Goal: Task Accomplishment & Management: Complete application form

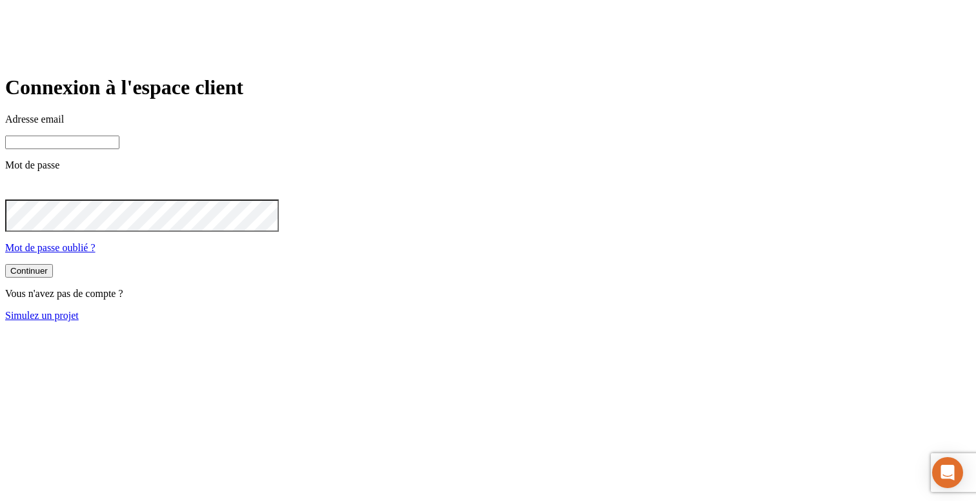
type input "james.bond+300@nalo.fr"
click at [79, 321] on link "Simulez un projet" at bounding box center [42, 315] width 74 height 11
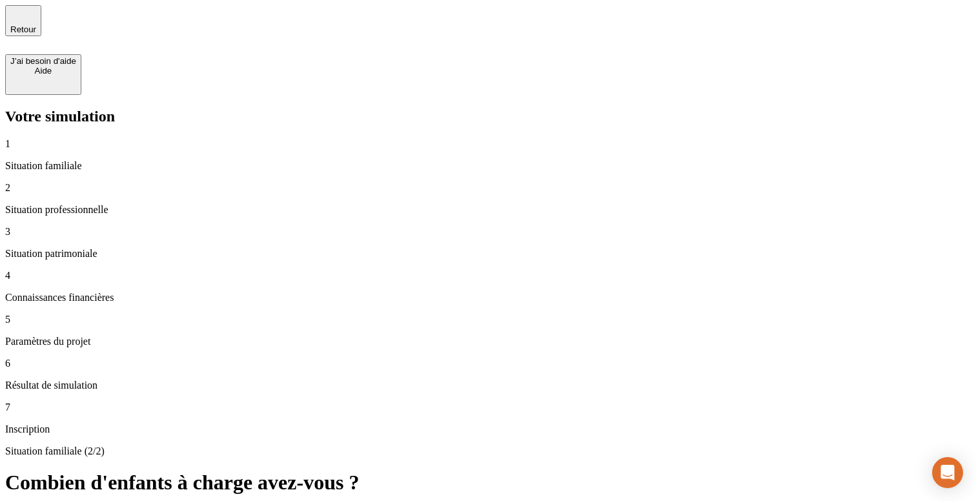
click at [538, 445] on div "Situation familiale (2/2) Combien d'enfants à charge avez-vous ? Aucun 1 2 3 4+…" at bounding box center [487, 494] width 965 height 99
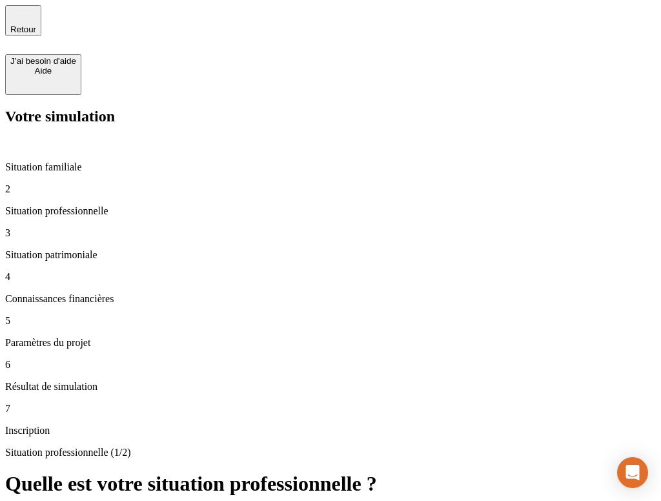
type input "44 424"
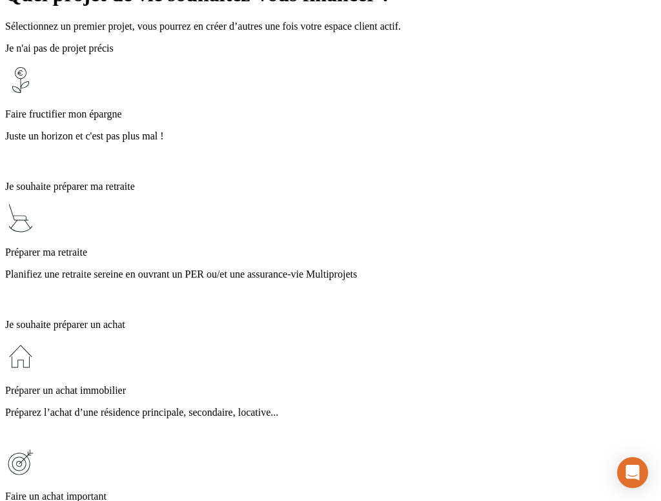
scroll to position [515, 0]
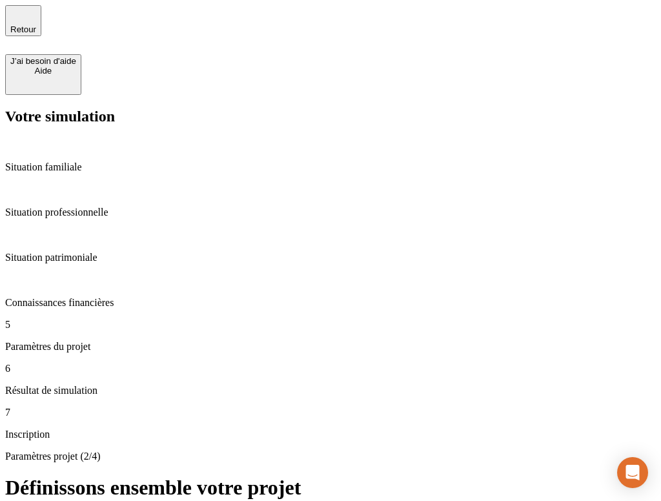
type input "33"
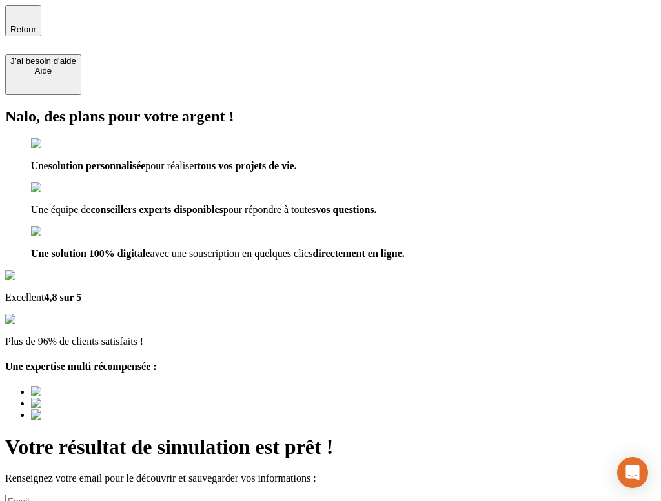
click at [119, 494] on input at bounding box center [62, 501] width 114 height 14
type input "laurafourot@gmail.com"
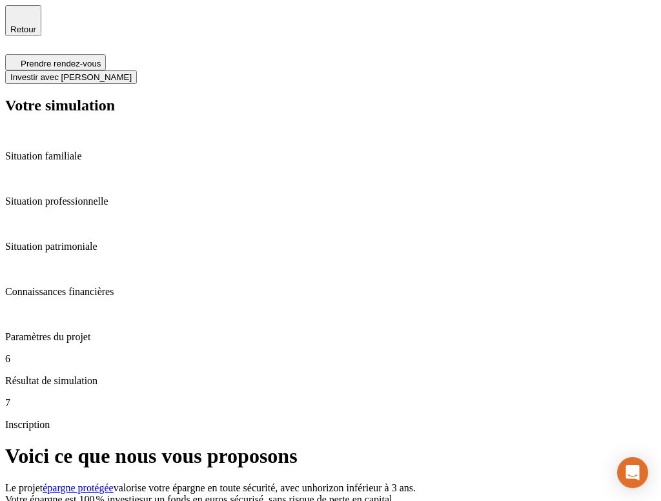
click at [36, 25] on span "Retour" at bounding box center [23, 30] width 26 height 10
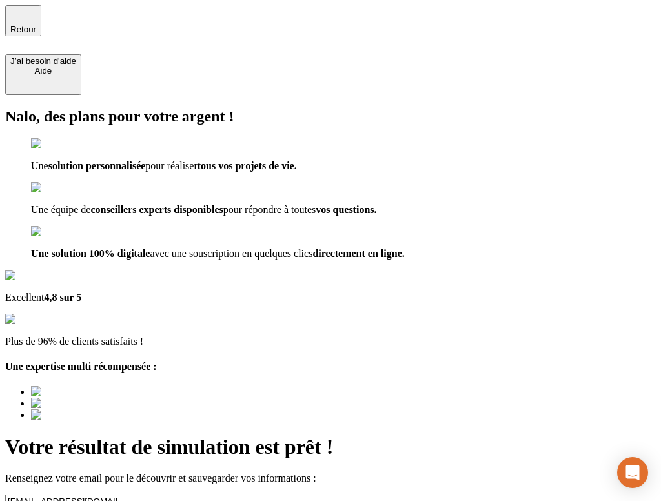
click at [36, 25] on span "Retour" at bounding box center [23, 30] width 26 height 10
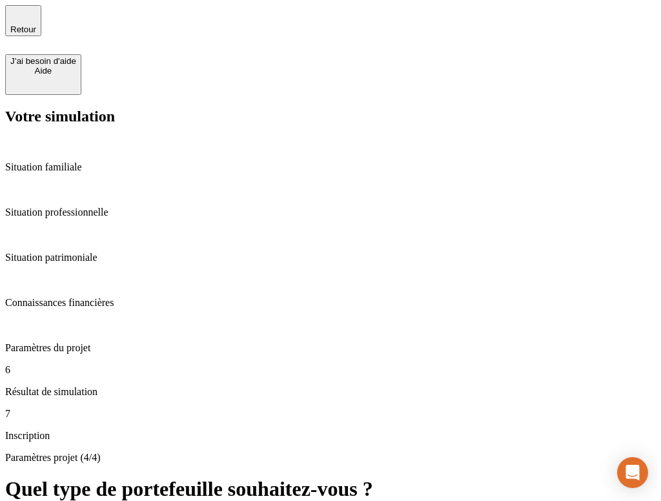
click at [36, 25] on span "Retour" at bounding box center [23, 30] width 26 height 10
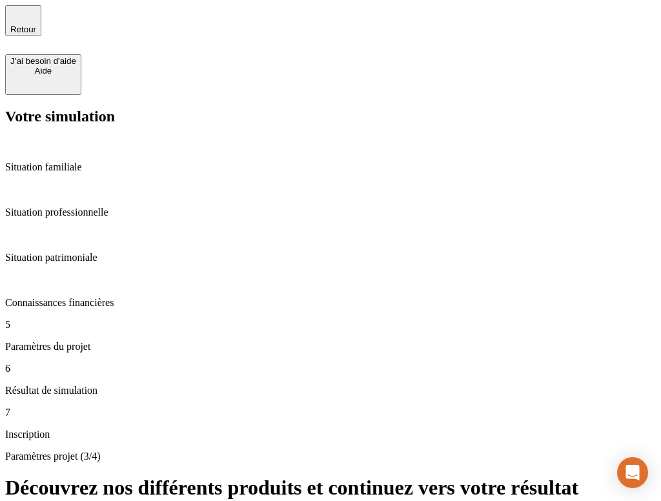
click at [36, 25] on span "Retour" at bounding box center [23, 30] width 26 height 10
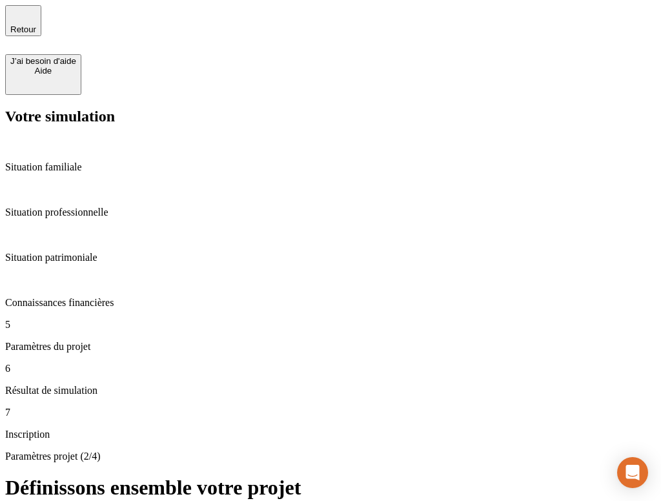
click at [36, 25] on span "Retour" at bounding box center [23, 30] width 26 height 10
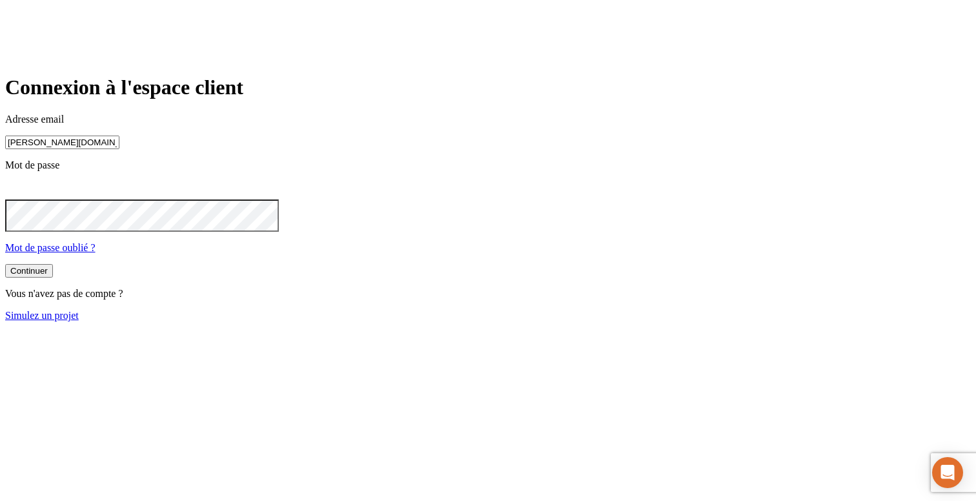
click at [119, 149] on input "[PERSON_NAME][DOMAIN_NAME][EMAIL_ADDRESS][DOMAIN_NAME]" at bounding box center [62, 143] width 114 height 14
type input "[PERSON_NAME][DOMAIN_NAME][EMAIL_ADDRESS][DOMAIN_NAME]"
click at [399, 301] on p "Vous n'avez pas de compte ?" at bounding box center [487, 295] width 965 height 12
click at [53, 277] on button "Continuer" at bounding box center [29, 271] width 48 height 14
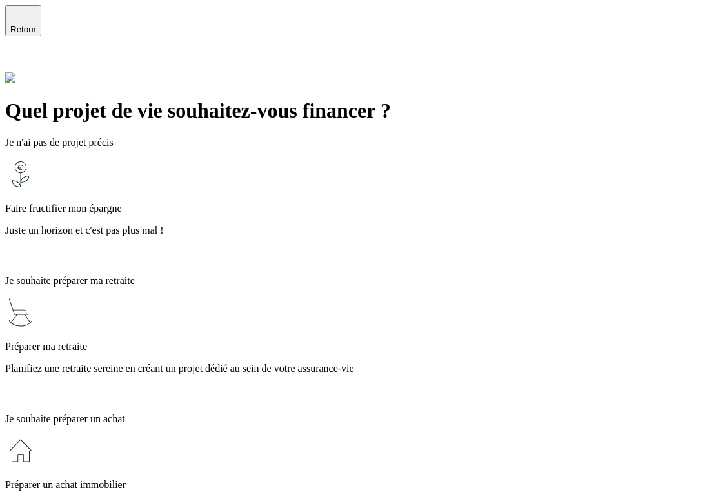
click at [361, 159] on div "Faire fructifier mon épargne Juste un horizon et c'est pas plus mal !" at bounding box center [352, 212] width 695 height 106
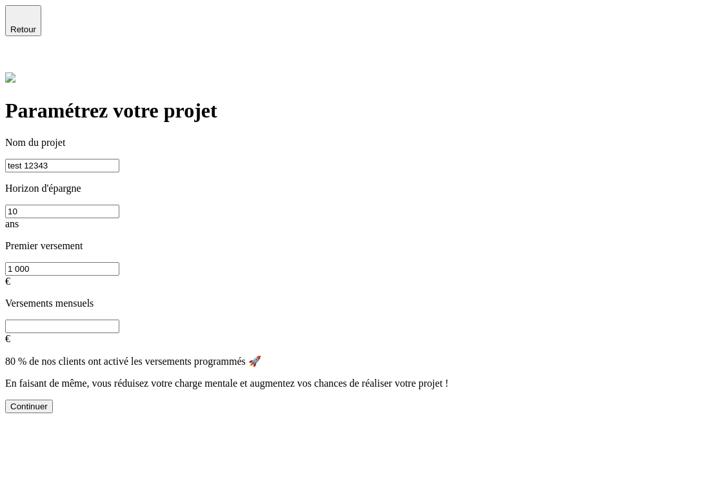
click at [48, 401] on div "Continuer" at bounding box center [28, 406] width 37 height 10
type input "Test 12343"
type input "0"
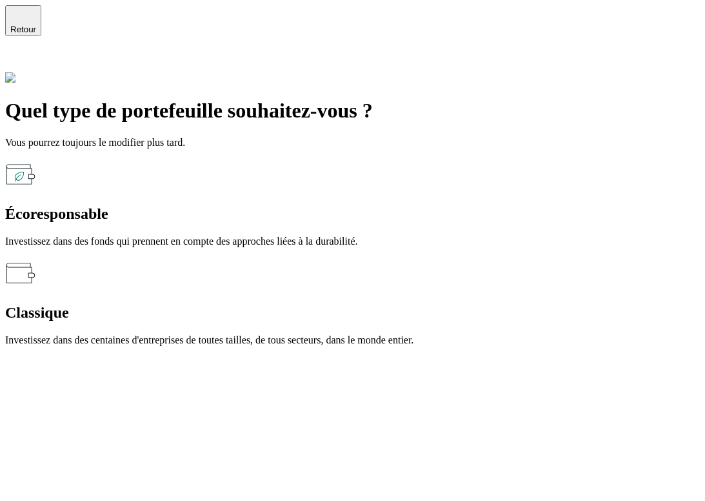
click at [421, 304] on h2 "Classique" at bounding box center [352, 312] width 695 height 17
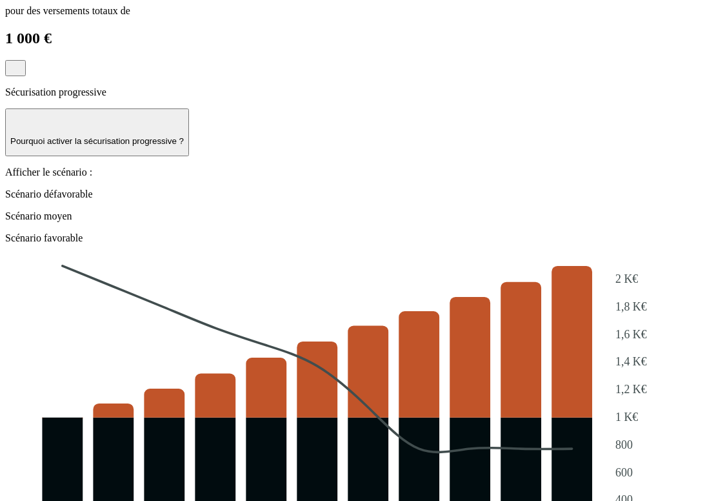
scroll to position [1277, 0]
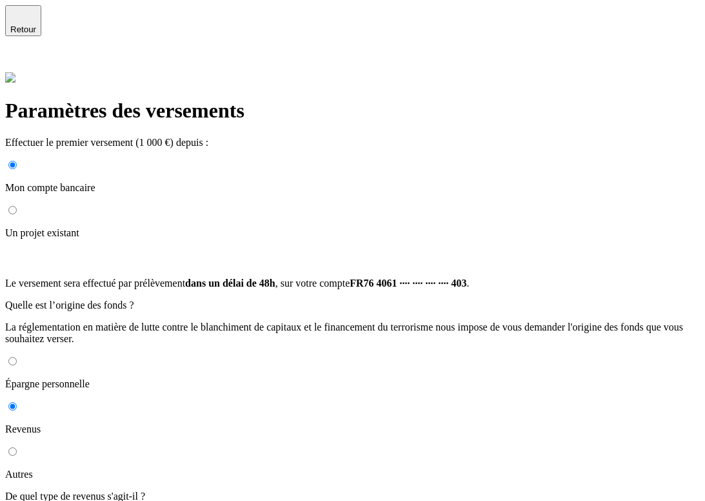
click at [36, 25] on span "Retour" at bounding box center [23, 30] width 26 height 10
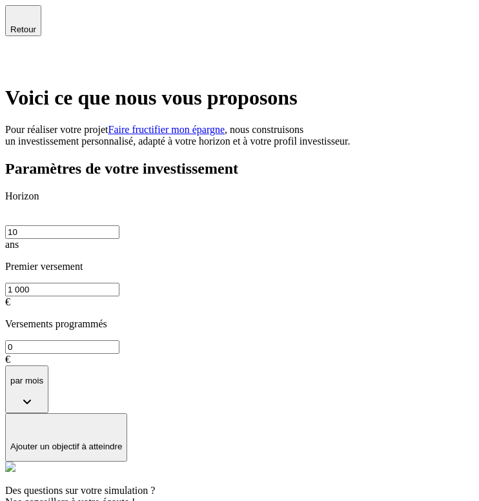
click at [18, 23] on icon "button" at bounding box center [22, 14] width 15 height 15
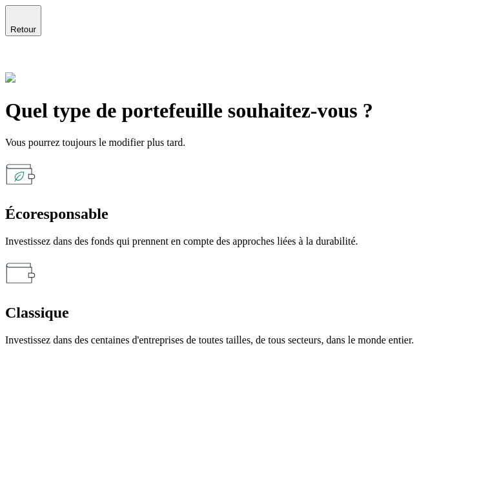
click at [18, 23] on icon "button" at bounding box center [22, 14] width 15 height 15
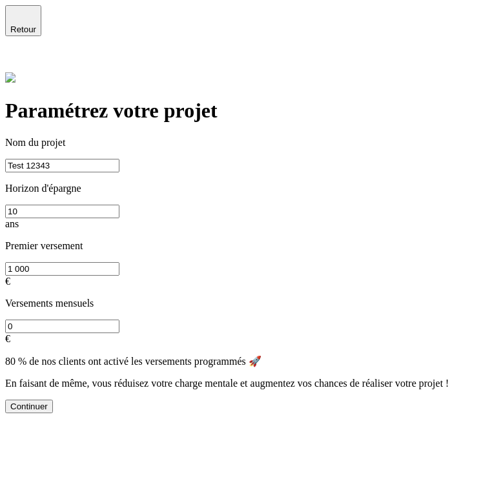
click at [106, 325] on input "0" at bounding box center [62, 326] width 114 height 14
type input "50"
click at [53, 413] on button "Continuer" at bounding box center [29, 406] width 48 height 14
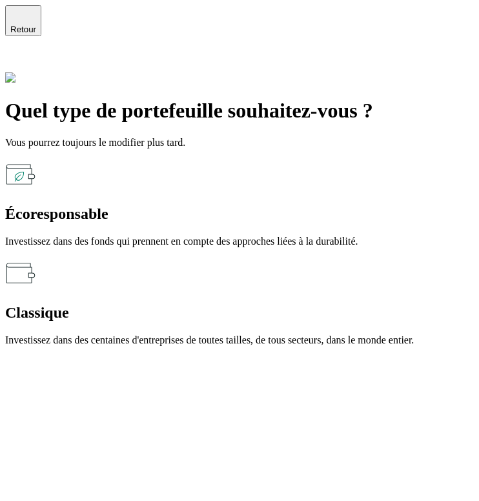
click at [180, 304] on div "Classique" at bounding box center [239, 312] width 468 height 17
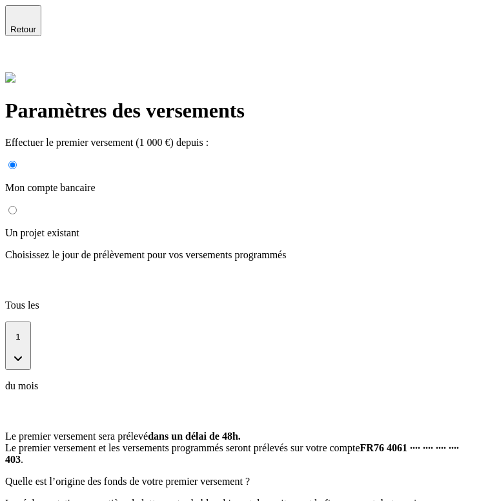
click at [21, 18] on icon "button" at bounding box center [22, 14] width 15 height 15
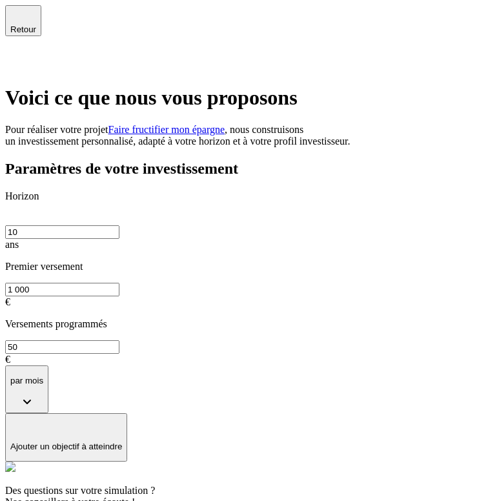
click at [19, 18] on icon "button" at bounding box center [22, 14] width 15 height 15
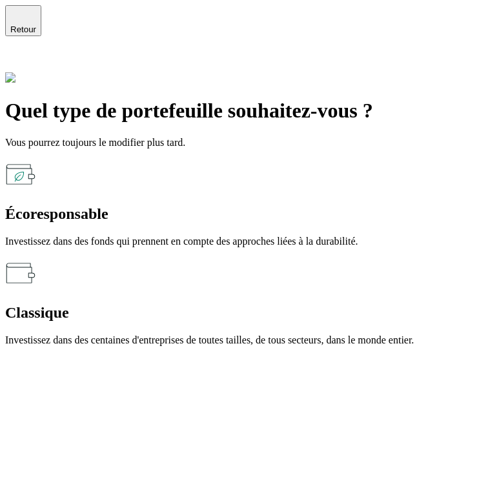
click at [23, 35] on div "Retour" at bounding box center [239, 38] width 468 height 67
click at [22, 18] on icon "button" at bounding box center [22, 14] width 15 height 15
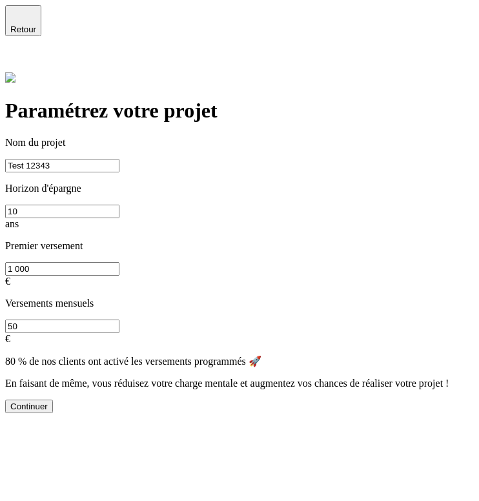
click at [79, 205] on input "10" at bounding box center [62, 212] width 114 height 14
click at [67, 262] on input "1 000" at bounding box center [62, 269] width 114 height 14
type input "100"
click at [53, 413] on button "Continuer" at bounding box center [29, 406] width 48 height 14
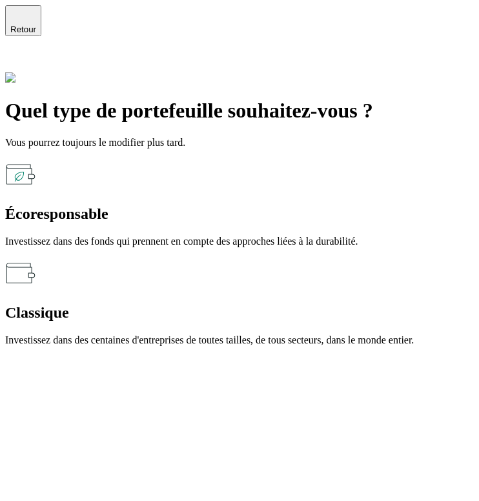
click at [210, 334] on p "Investissez dans des centaines d'entreprises de toutes tailles, de tous secteur…" at bounding box center [239, 340] width 468 height 12
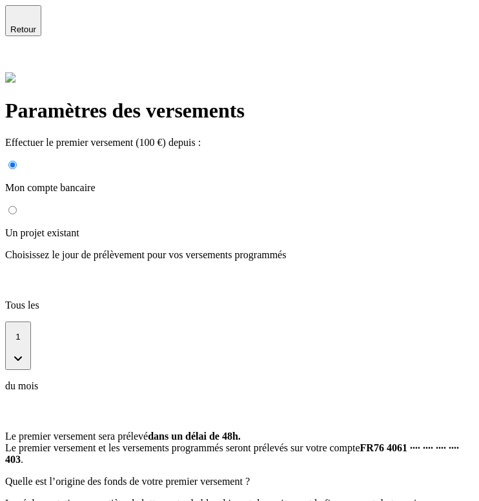
click at [19, 22] on icon "button" at bounding box center [22, 14] width 15 height 15
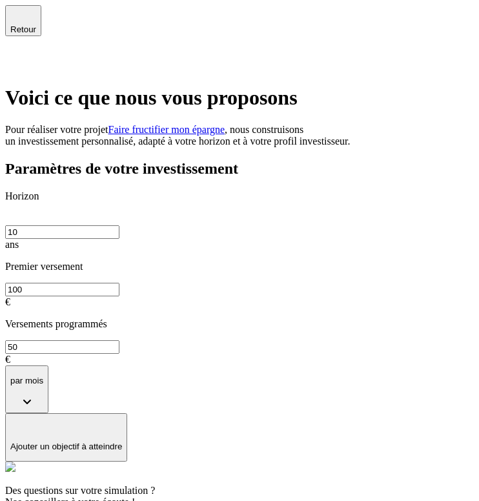
click at [19, 22] on icon "button" at bounding box center [22, 14] width 15 height 15
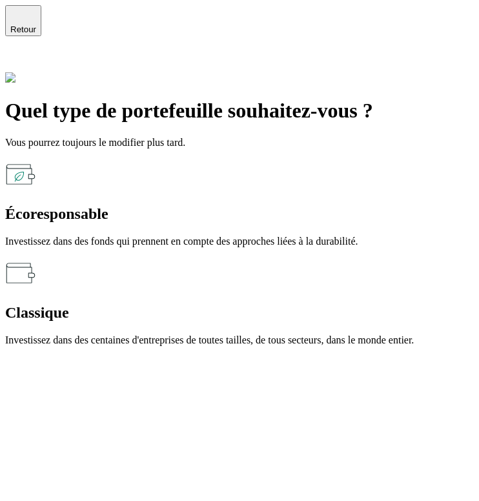
click at [19, 22] on icon "button" at bounding box center [22, 14] width 15 height 15
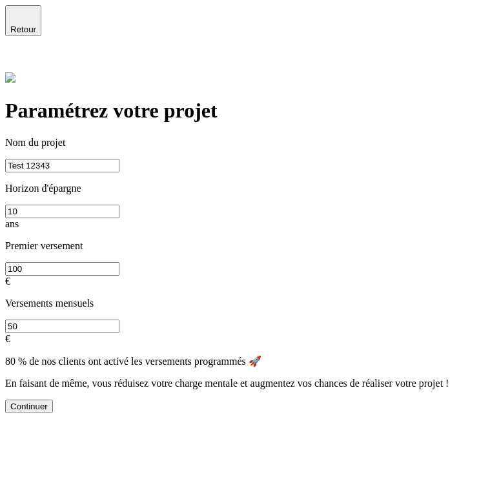
click at [119, 272] on input "100" at bounding box center [62, 269] width 114 height 14
click at [288, 279] on div "Premier versement 100 € Versements mensuels 50 €" at bounding box center [239, 292] width 468 height 105
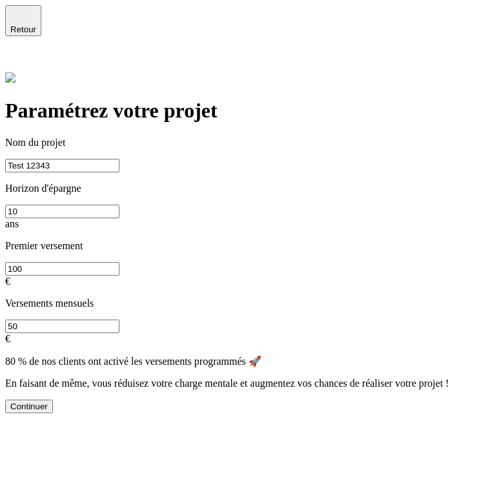
drag, startPoint x: 25, startPoint y: 256, endPoint x: 17, endPoint y: 256, distance: 7.7
click at [17, 262] on input "100" at bounding box center [62, 269] width 114 height 14
type input "200"
click at [165, 240] on p "Premier versement" at bounding box center [239, 246] width 468 height 12
click at [53, 413] on button "Continuer" at bounding box center [29, 406] width 48 height 14
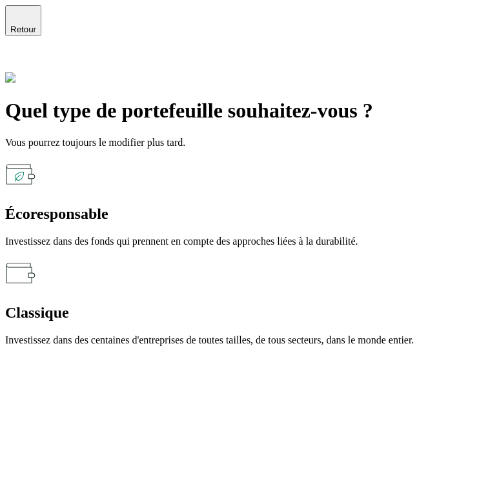
click at [148, 334] on p "Investissez dans des centaines d'entreprises de toutes tailles, de tous secteur…" at bounding box center [239, 340] width 468 height 12
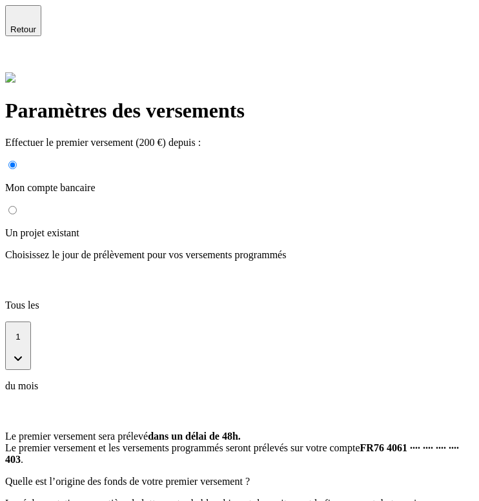
click at [28, 22] on icon "button" at bounding box center [22, 14] width 15 height 15
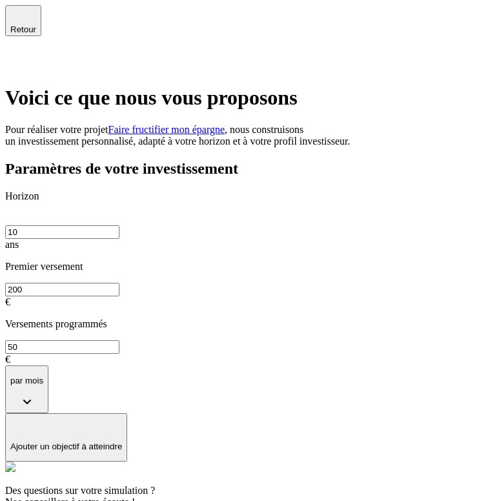
click at [21, 13] on div "Retour" at bounding box center [239, 38] width 468 height 67
click at [23, 19] on icon "button" at bounding box center [23, 14] width 9 height 9
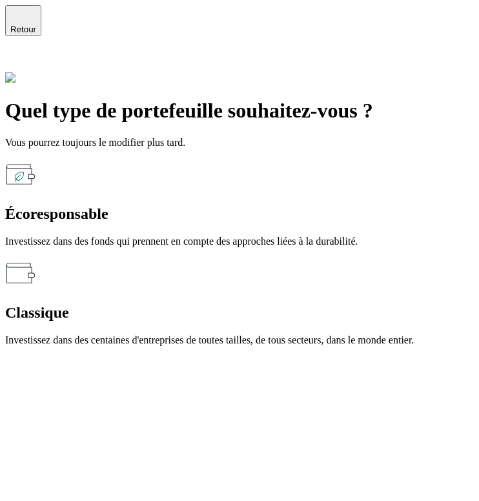
click at [23, 19] on icon "button" at bounding box center [23, 14] width 9 height 9
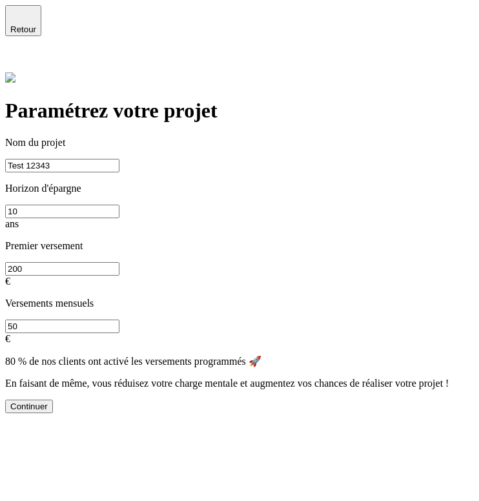
click at [97, 319] on input "50" at bounding box center [62, 326] width 114 height 14
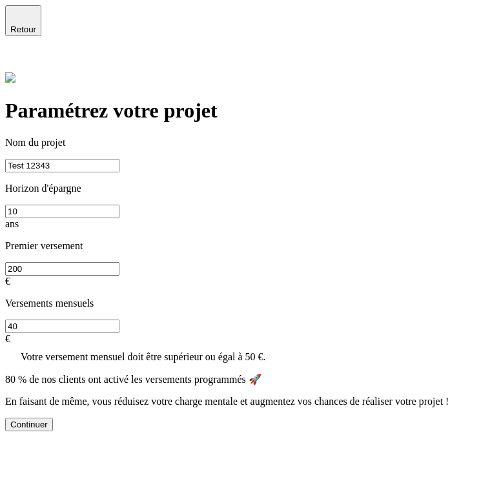
type input "40"
click at [269, 352] on div "Votre versement mensuel doit être supérieur ou égal à 50 €." at bounding box center [239, 354] width 468 height 18
click at [53, 431] on button "Continuer" at bounding box center [29, 424] width 48 height 14
click at [119, 326] on input "40" at bounding box center [62, 326] width 114 height 14
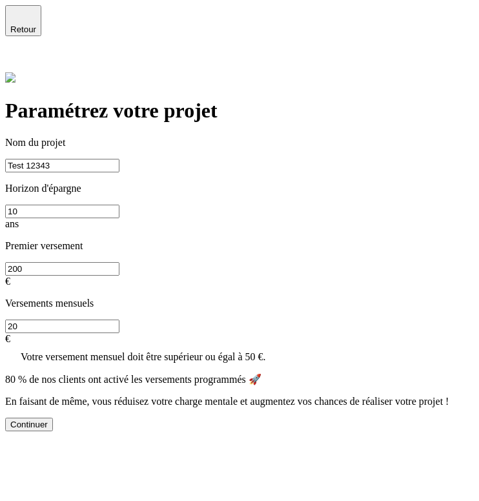
type input "20"
click at [48, 429] on div "Continuer" at bounding box center [28, 424] width 37 height 10
click at [70, 319] on input "20" at bounding box center [62, 326] width 114 height 14
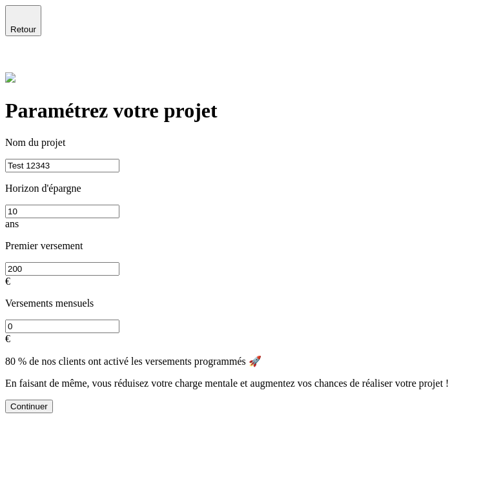
type input "0"
click at [53, 413] on button "Continuer" at bounding box center [29, 406] width 48 height 14
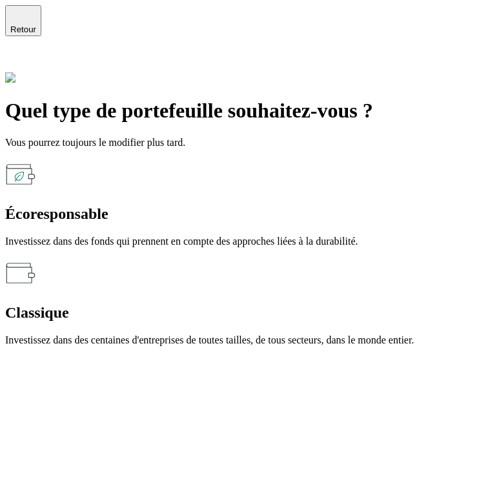
click at [25, 19] on icon "button" at bounding box center [23, 14] width 9 height 9
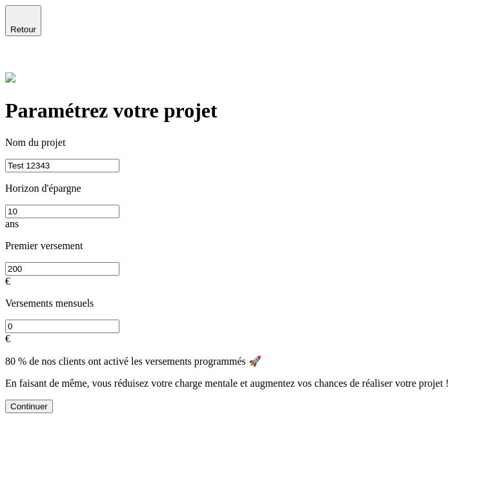
click at [77, 333] on input "0" at bounding box center [62, 326] width 114 height 14
type input "50"
click at [63, 272] on input "200" at bounding box center [62, 269] width 114 height 14
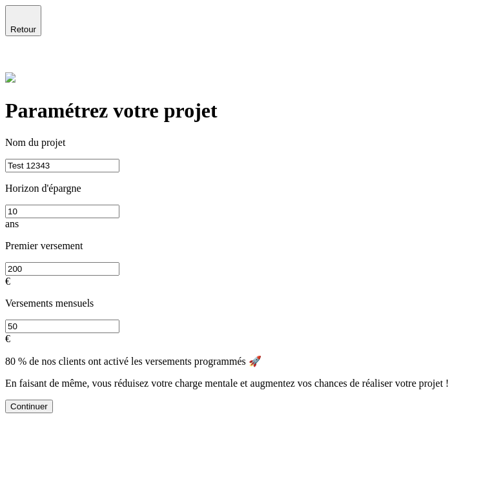
click at [63, 272] on input "200" at bounding box center [62, 269] width 114 height 14
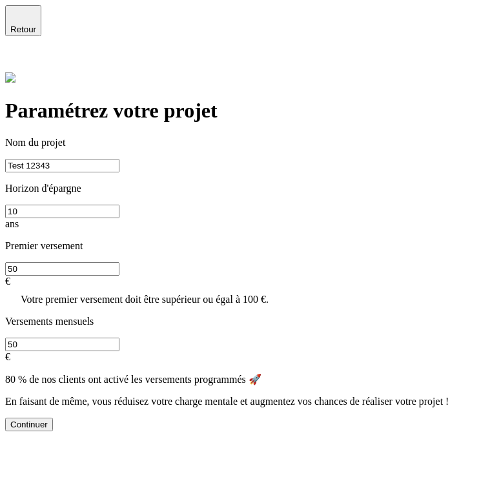
click at [277, 299] on div "Premier versement 50 € Votre premier versement doit être supérieur ou égal à 10…" at bounding box center [239, 301] width 468 height 123
click at [67, 262] on input "50" at bounding box center [62, 269] width 114 height 14
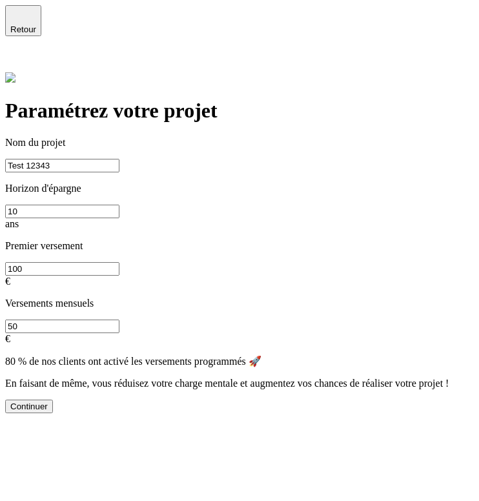
type input "100"
click at [212, 301] on div "Versements mensuels 50 €" at bounding box center [239, 320] width 468 height 47
click at [53, 413] on button "Continuer" at bounding box center [29, 406] width 48 height 14
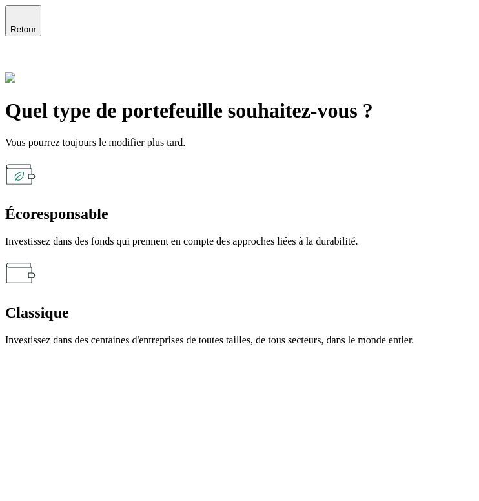
click at [332, 257] on div "Classique Investissez dans des centaines d'entreprises de toutes tailles, de to…" at bounding box center [239, 301] width 468 height 88
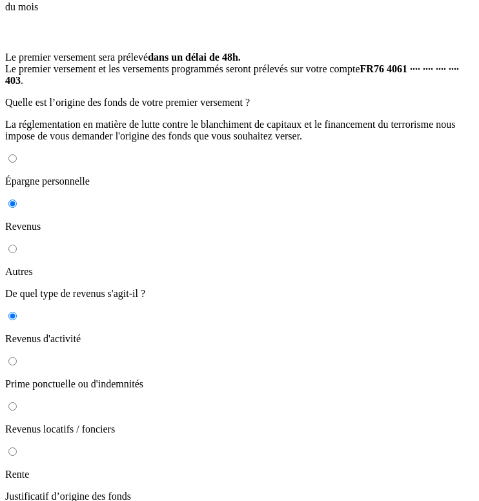
scroll to position [384, 0]
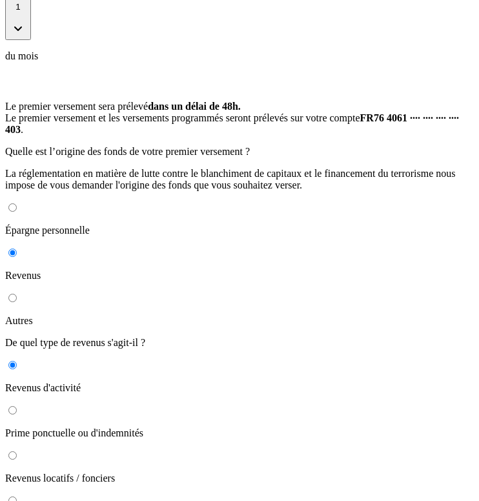
scroll to position [340, 0]
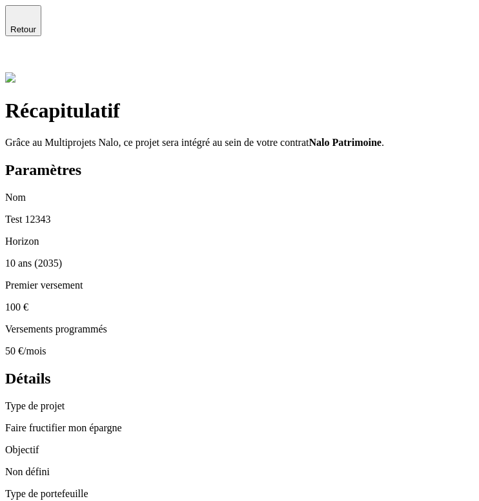
scroll to position [58, 0]
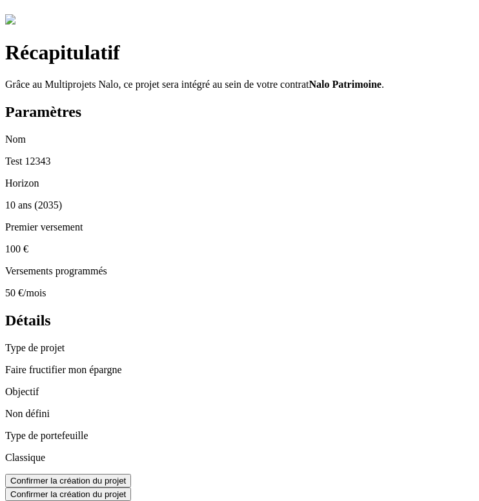
click at [131, 487] on button "Confirmer la création du projet" at bounding box center [68, 494] width 126 height 14
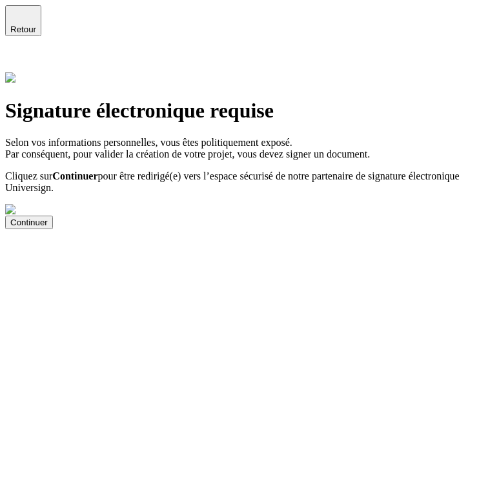
click at [21, 54] on icon at bounding box center [12, 61] width 15 height 15
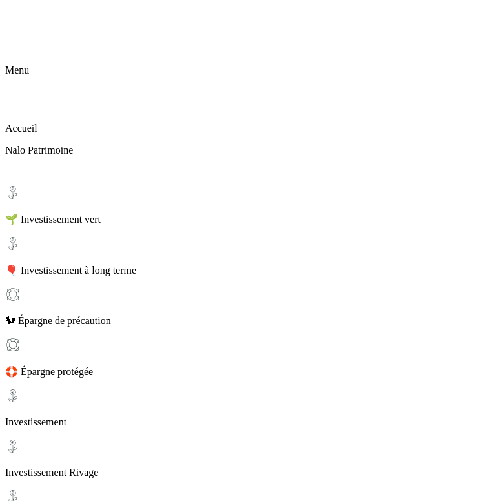
click at [17, 17] on icon at bounding box center [12, 12] width 9 height 9
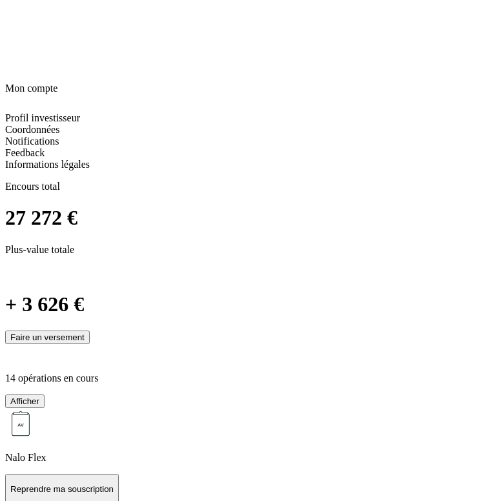
click at [64, 112] on span "Profil investisseur" at bounding box center [42, 117] width 75 height 11
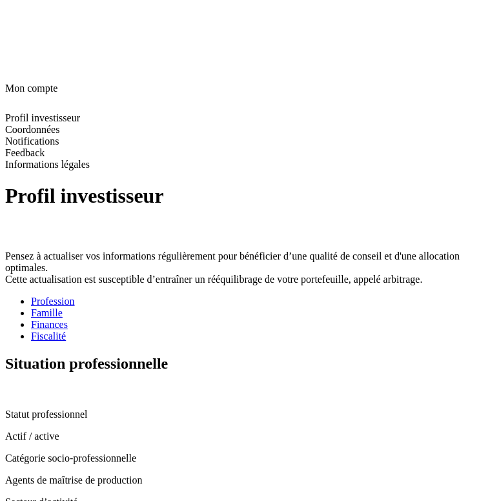
click at [269, 330] on div "Fiscalité" at bounding box center [252, 336] width 443 height 12
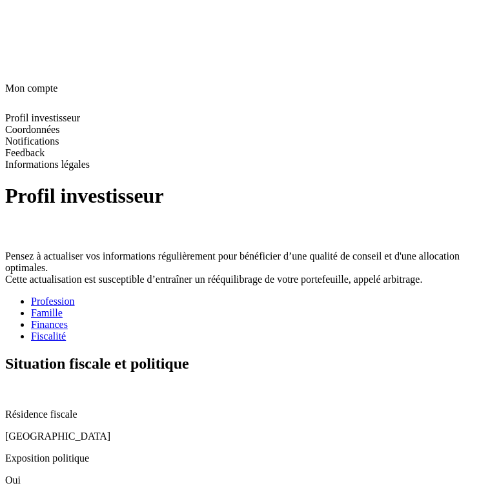
click at [15, 385] on icon at bounding box center [10, 390] width 10 height 10
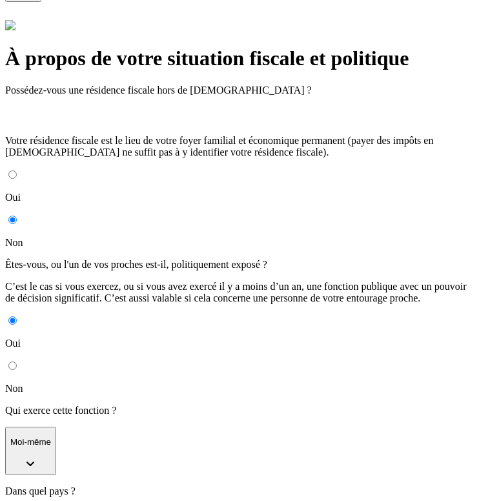
scroll to position [10, 0]
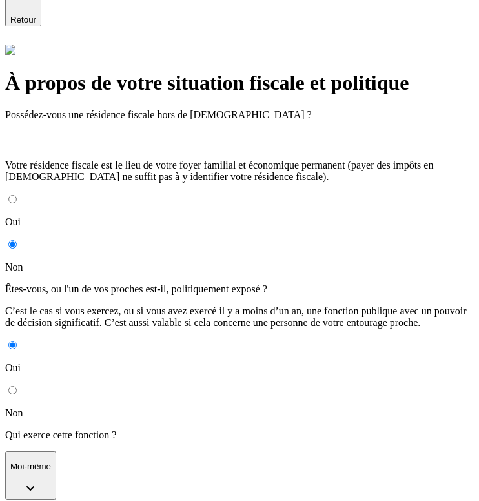
click at [29, 339] on div "Oui Non" at bounding box center [239, 379] width 468 height 80
click at [17, 386] on input "Non" at bounding box center [12, 390] width 8 height 8
radio input "true"
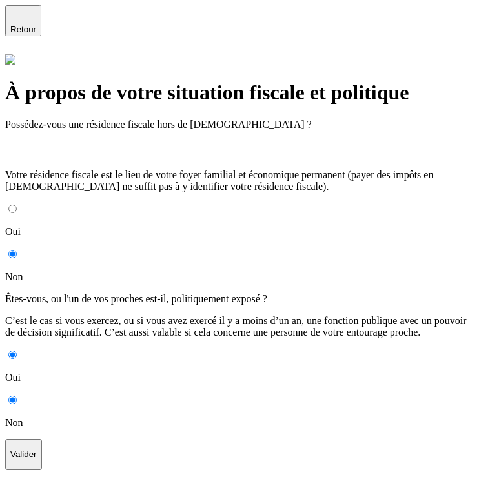
scroll to position [0, 0]
click at [42, 470] on button "Valider" at bounding box center [23, 454] width 37 height 31
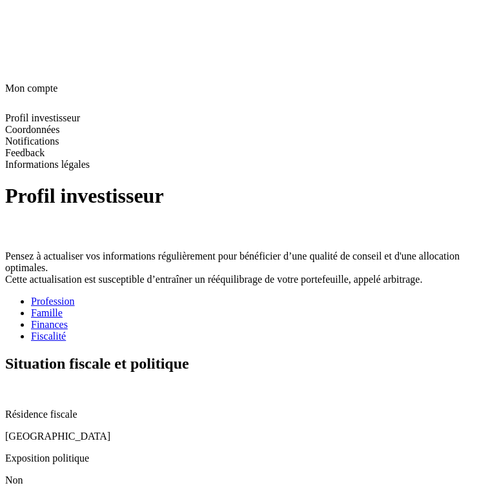
click at [21, 21] on icon at bounding box center [12, 12] width 15 height 15
click at [21, 94] on icon at bounding box center [12, 101] width 15 height 15
click at [20, 21] on icon at bounding box center [12, 12] width 15 height 15
click at [10, 65] on div "Mon compte" at bounding box center [239, 89] width 468 height 48
click at [15, 68] on icon at bounding box center [12, 72] width 9 height 9
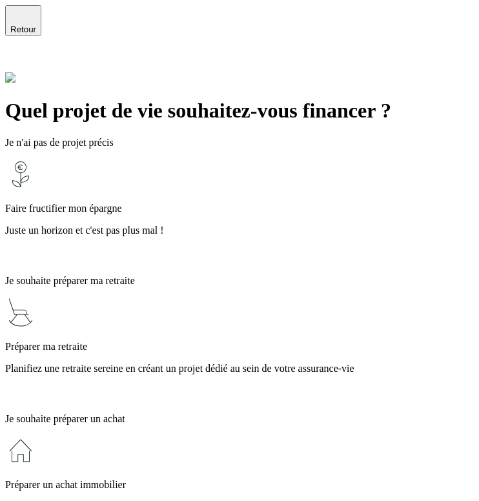
click at [185, 159] on div "Faire fructifier mon épargne Juste un horizon et c'est pas plus mal !" at bounding box center [239, 212] width 468 height 106
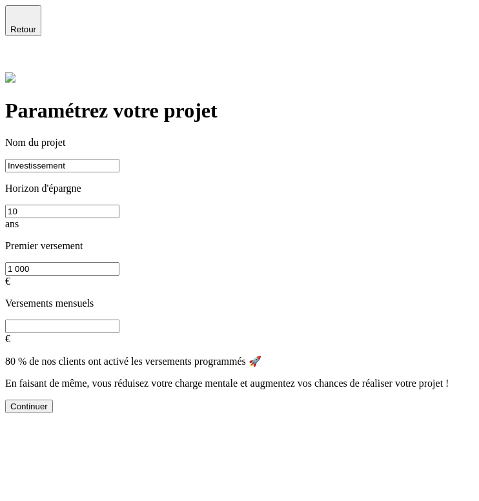
click at [119, 159] on input "Investissement" at bounding box center [62, 166] width 114 height 14
type input "Testzersdtfyguhij"
click at [119, 319] on input "text" at bounding box center [62, 326] width 114 height 14
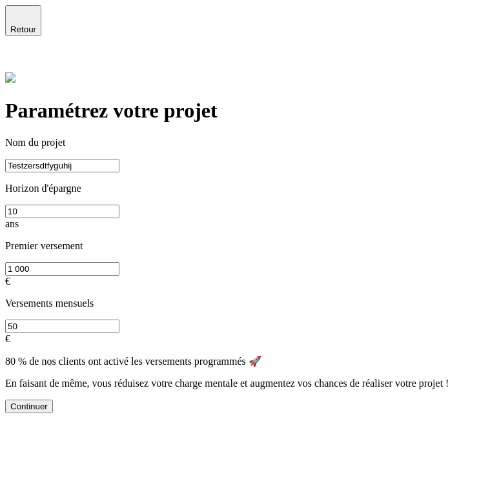
type input "50"
click at [53, 413] on button "Continuer" at bounding box center [29, 406] width 48 height 14
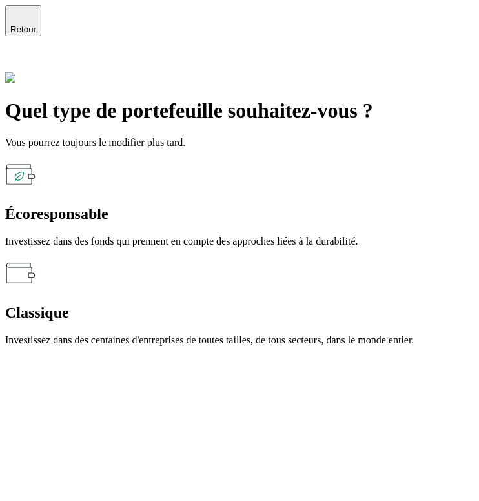
click at [146, 257] on div "Classique Investissez dans des centaines d'entreprises de toutes tailles, de to…" at bounding box center [239, 301] width 468 height 88
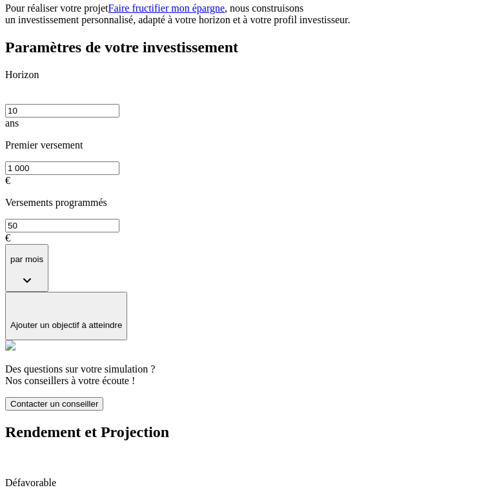
scroll to position [191, 0]
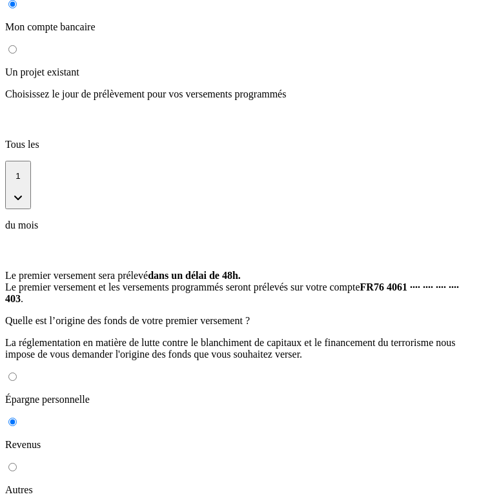
scroll to position [205, 0]
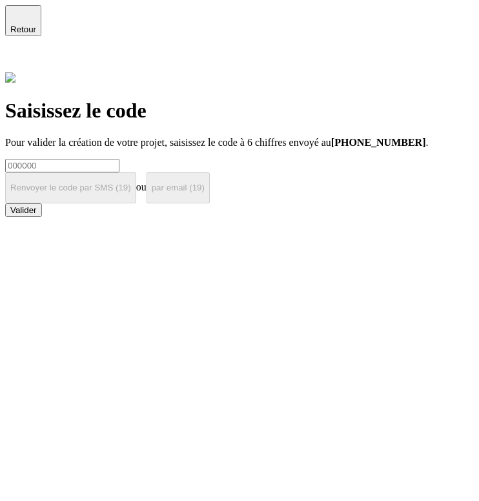
click at [119, 159] on input at bounding box center [62, 166] width 114 height 14
type input "000000"
click at [42, 217] on button "Valider" at bounding box center [23, 210] width 37 height 14
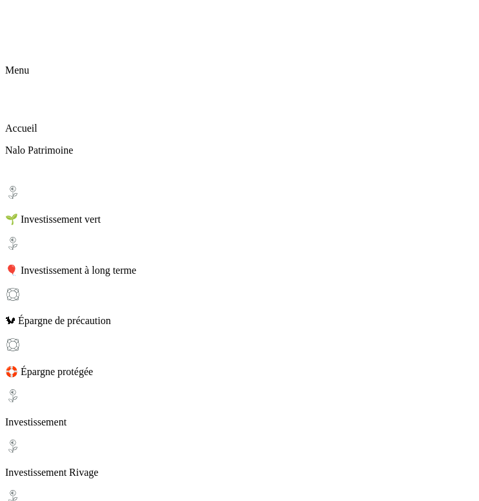
click at [16, 21] on icon at bounding box center [12, 12] width 15 height 15
